Goal: Information Seeking & Learning: Learn about a topic

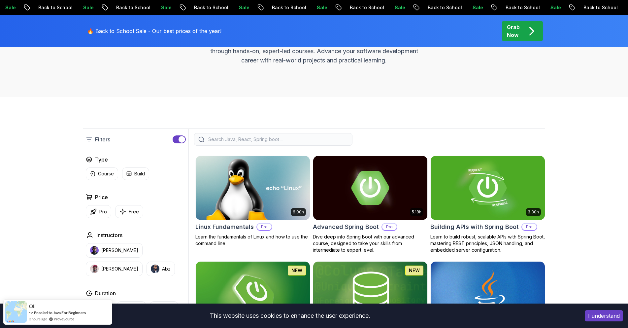
scroll to position [132, 0]
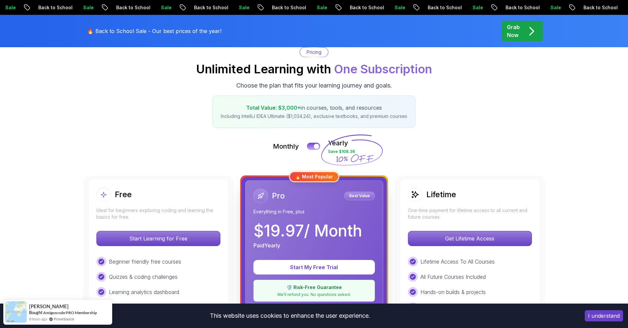
scroll to position [132, 0]
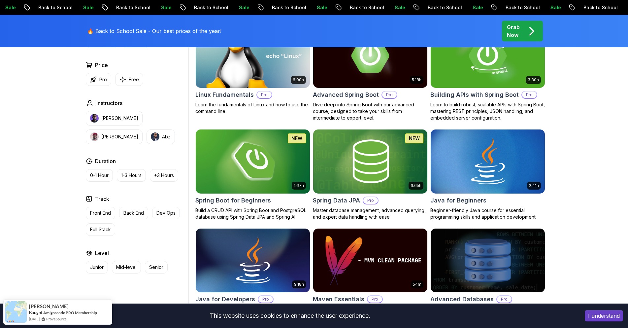
scroll to position [297, 0]
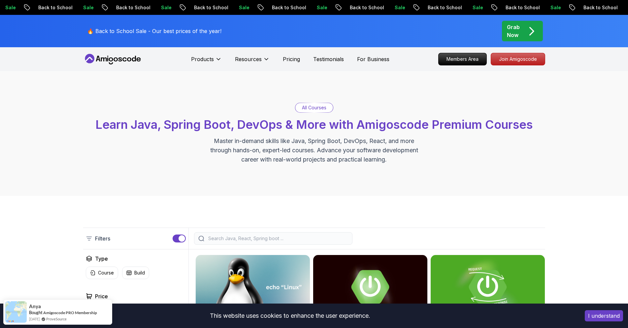
scroll to position [66, 0]
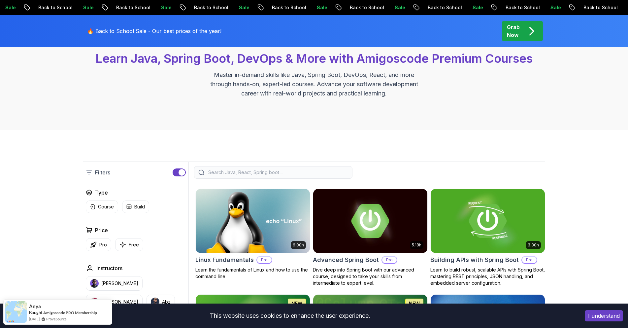
click at [296, 174] on input "search" at bounding box center [277, 172] width 141 height 7
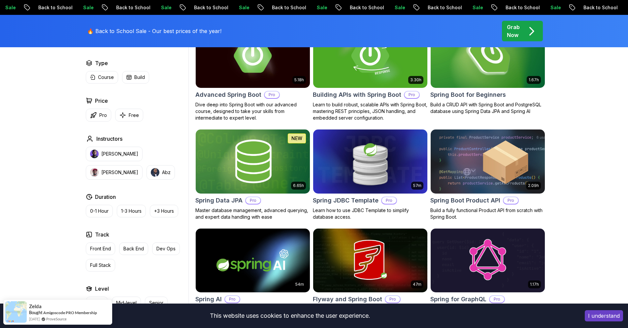
scroll to position [165, 0]
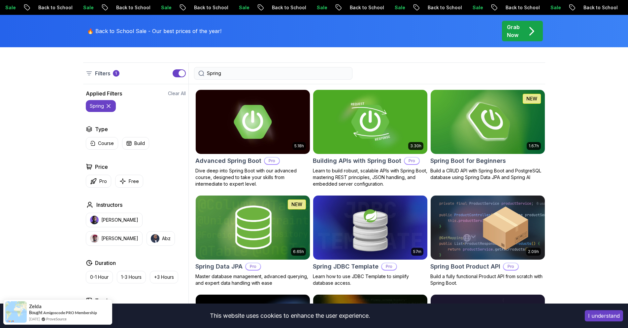
type input "Spring"
click at [476, 150] on img at bounding box center [488, 121] width 120 height 67
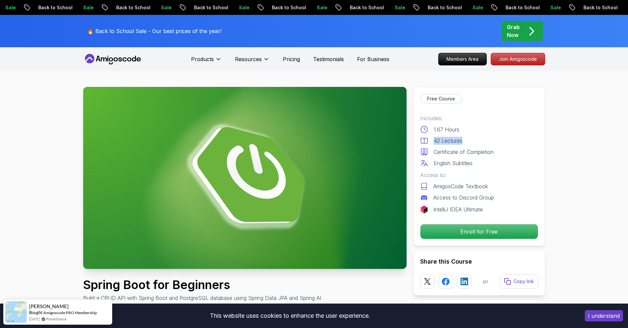
drag, startPoint x: 434, startPoint y: 139, endPoint x: 462, endPoint y: 140, distance: 28.1
click at [462, 140] on p "42 Lectures" at bounding box center [448, 141] width 29 height 8
drag, startPoint x: 434, startPoint y: 151, endPoint x: 488, endPoint y: 152, distance: 54.1
click at [488, 152] on p "Certificate of Completion" at bounding box center [464, 152] width 60 height 8
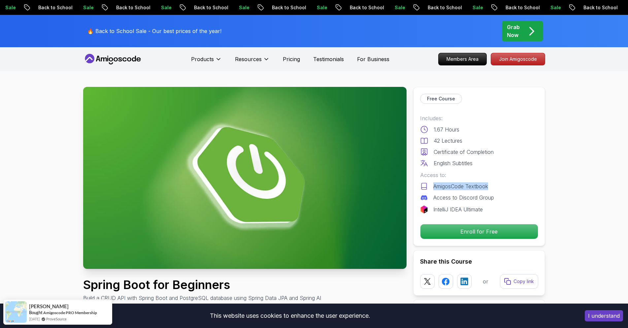
drag, startPoint x: 439, startPoint y: 186, endPoint x: 493, endPoint y: 186, distance: 54.4
click at [493, 186] on div "AmigosCode Textbook" at bounding box center [479, 186] width 118 height 8
drag, startPoint x: 434, startPoint y: 199, endPoint x: 497, endPoint y: 199, distance: 63.4
click at [497, 199] on div "Access to Discord Group" at bounding box center [479, 197] width 118 height 8
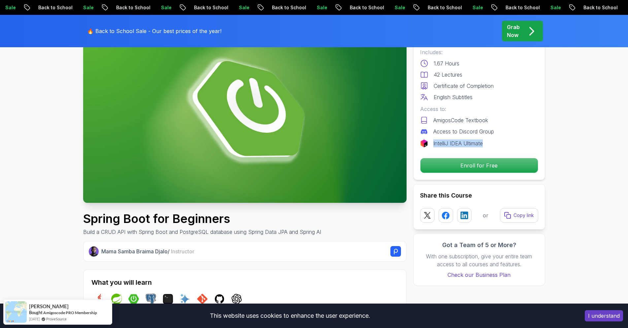
drag, startPoint x: 486, startPoint y: 145, endPoint x: 434, endPoint y: 145, distance: 52.8
click at [434, 145] on div "IntelliJ IDEA Ultimate" at bounding box center [479, 143] width 118 height 8
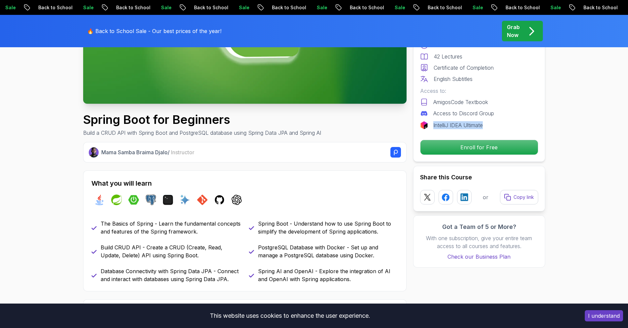
scroll to position [198, 0]
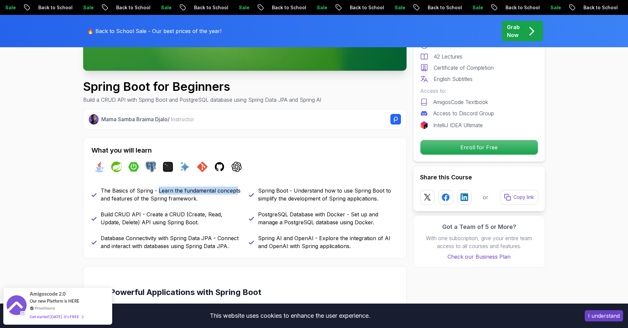
drag, startPoint x: 158, startPoint y: 192, endPoint x: 235, endPoint y: 193, distance: 77.6
click at [235, 193] on p "The Basics of Spring - Learn the fundamental concepts and features of the Sprin…" at bounding box center [171, 194] width 140 height 16
drag, startPoint x: 101, startPoint y: 199, endPoint x: 194, endPoint y: 201, distance: 92.4
click at [194, 201] on p "The Basics of Spring - Learn the fundamental concepts and features of the Sprin…" at bounding box center [171, 194] width 140 height 16
drag, startPoint x: 102, startPoint y: 213, endPoint x: 138, endPoint y: 214, distance: 36.3
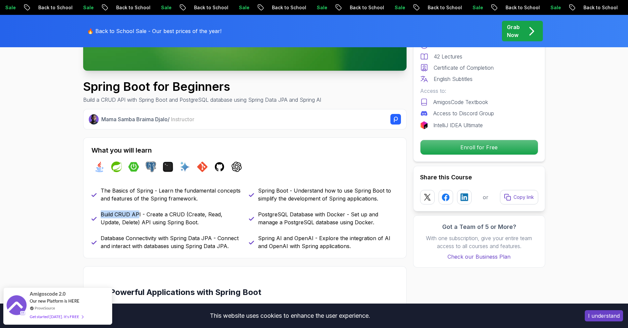
click at [138, 214] on p "Build CRUD API - Create a CRUD (Create, Read, Update, Delete) API using Spring …" at bounding box center [171, 218] width 140 height 16
drag, startPoint x: 146, startPoint y: 215, endPoint x: 181, endPoint y: 217, distance: 34.7
click at [181, 217] on p "Build CRUD API - Create a CRUD (Create, Read, Update, Delete) API using Spring …" at bounding box center [171, 218] width 140 height 16
drag, startPoint x: 187, startPoint y: 216, endPoint x: 237, endPoint y: 216, distance: 50.2
click at [237, 216] on p "Build CRUD API - Create a CRUD (Create, Read, Update, Delete) API using Spring …" at bounding box center [171, 218] width 140 height 16
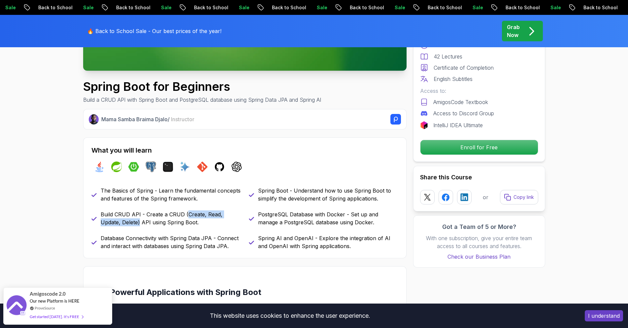
drag, startPoint x: 117, startPoint y: 222, endPoint x: 181, endPoint y: 220, distance: 64.0
click at [185, 214] on p "Build CRUD API - Create a CRUD (Create, Read, Update, Delete) API using Spring …" at bounding box center [171, 218] width 140 height 16
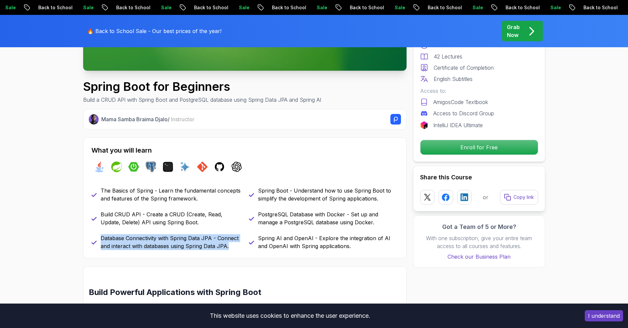
drag, startPoint x: 101, startPoint y: 238, endPoint x: 230, endPoint y: 245, distance: 129.5
click at [230, 245] on p "Database Connectivity with Spring Data JPA - Connect and interact with database…" at bounding box center [171, 242] width 140 height 16
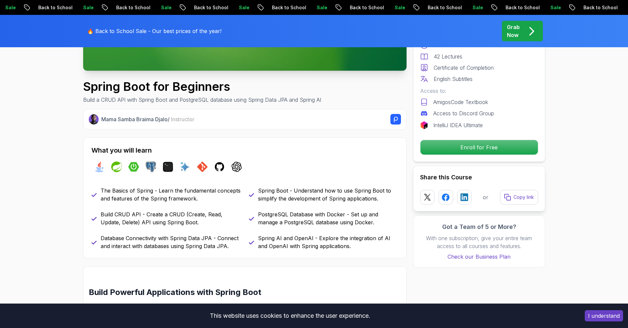
click at [275, 240] on p "Spring AI and OpenAI - Explore the integration of AI and OpenAI with Spring app…" at bounding box center [328, 242] width 140 height 16
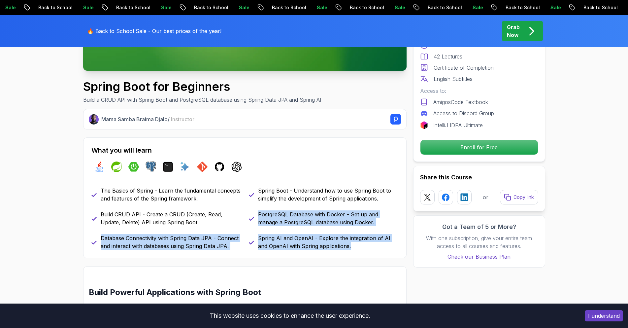
drag, startPoint x: 324, startPoint y: 244, endPoint x: 256, endPoint y: 213, distance: 75.0
click at [256, 213] on div "The Basics of Spring - Learn the fundamental concepts and features of the Sprin…" at bounding box center [244, 217] width 307 height 63
click at [256, 213] on div "PostgreSQL Database with Docker - Set up and manage a PostgreSQL database using…" at bounding box center [323, 218] width 149 height 16
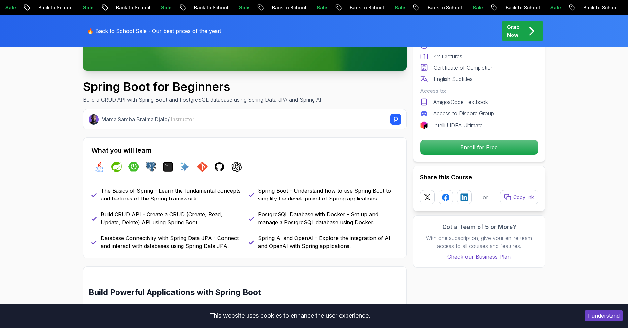
scroll to position [165, 0]
